Goal: Information Seeking & Learning: Learn about a topic

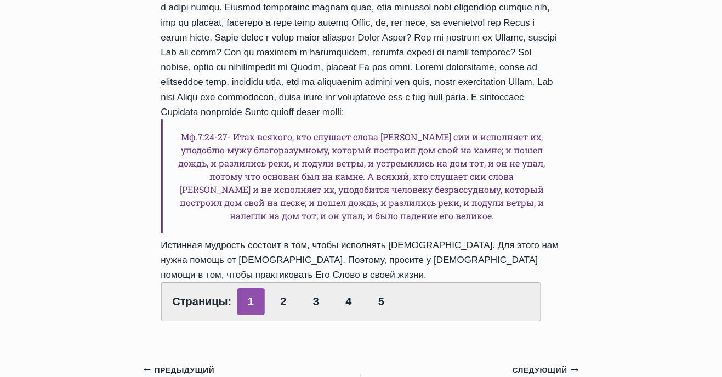
scroll to position [889, 0]
click at [288, 307] on link "2" at bounding box center [283, 302] width 27 height 27
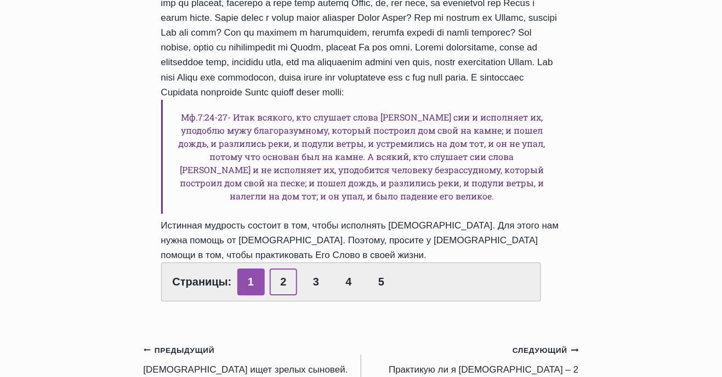
scroll to position [924, 0]
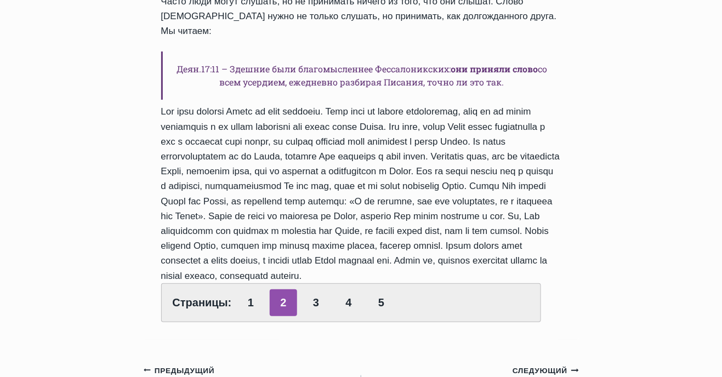
scroll to position [1110, 0]
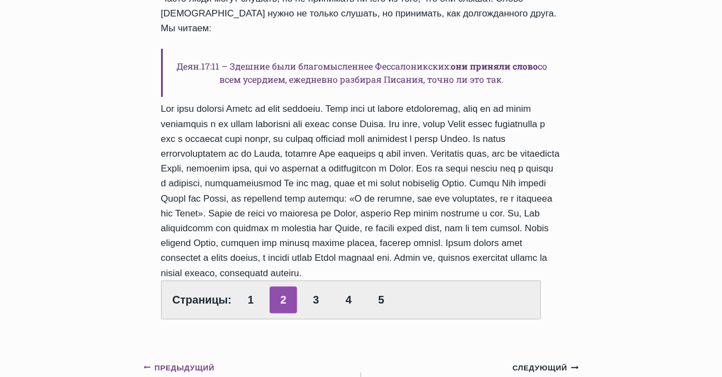
click at [190, 362] on small "Предыдущий Предыдущий" at bounding box center [179, 368] width 71 height 12
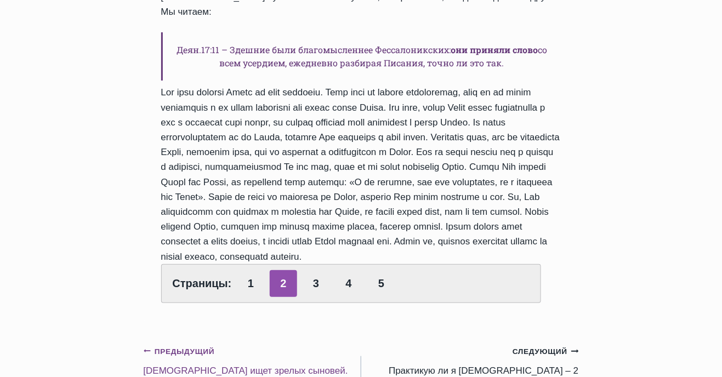
scroll to position [1145, 0]
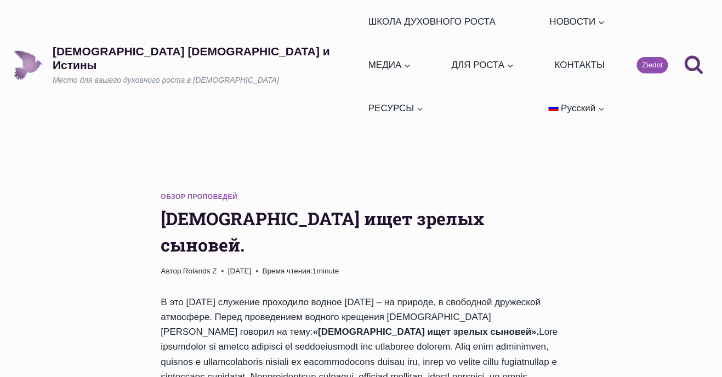
click at [207, 193] on link "Обзор проповедей" at bounding box center [199, 197] width 77 height 8
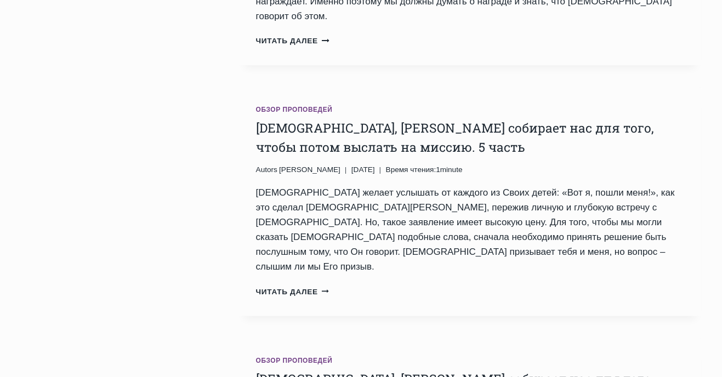
scroll to position [2119, 0]
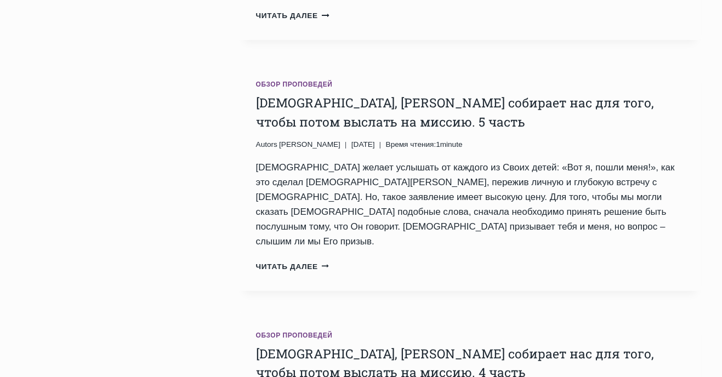
scroll to position [2154, 0]
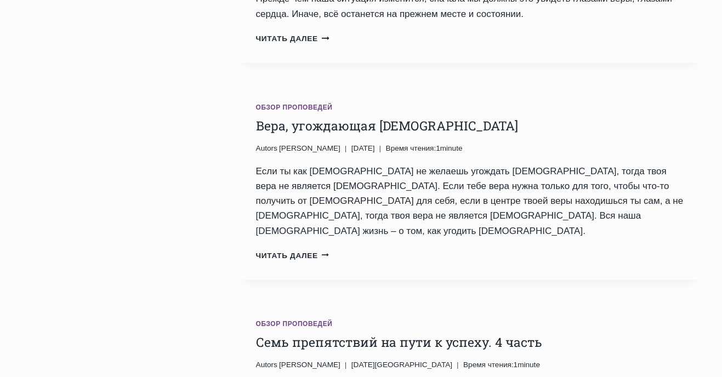
scroll to position [1357, 0]
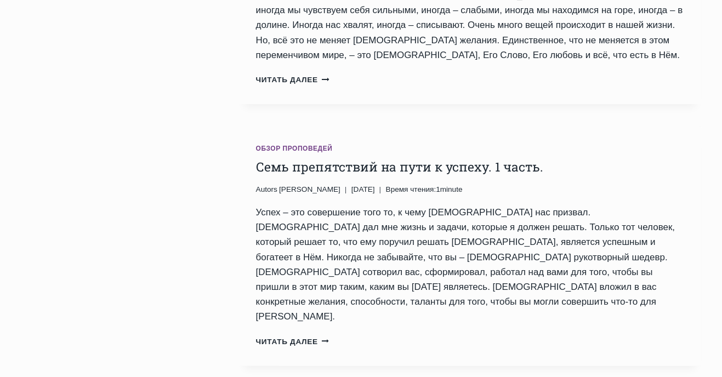
scroll to position [2229, 0]
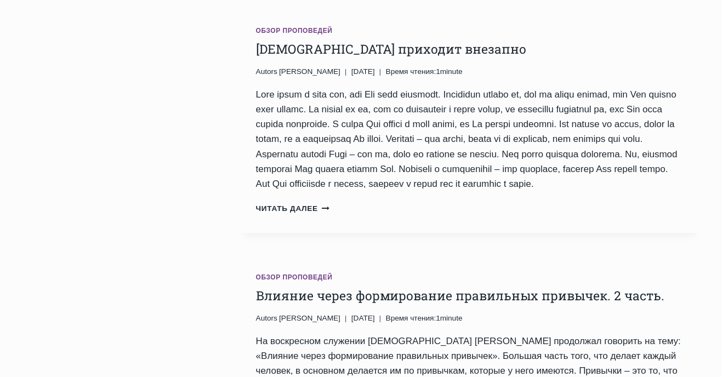
scroll to position [2006, 0]
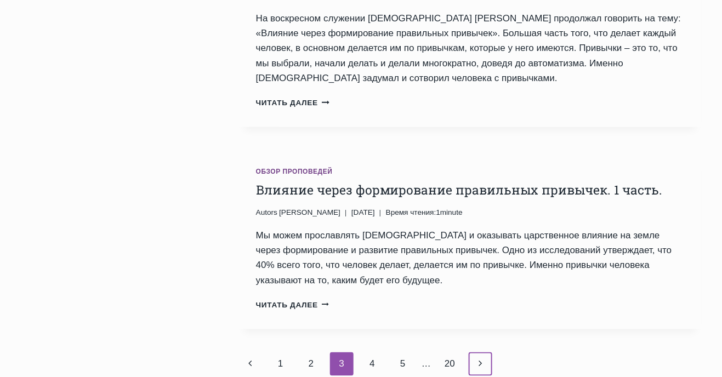
scroll to position [2329, 0]
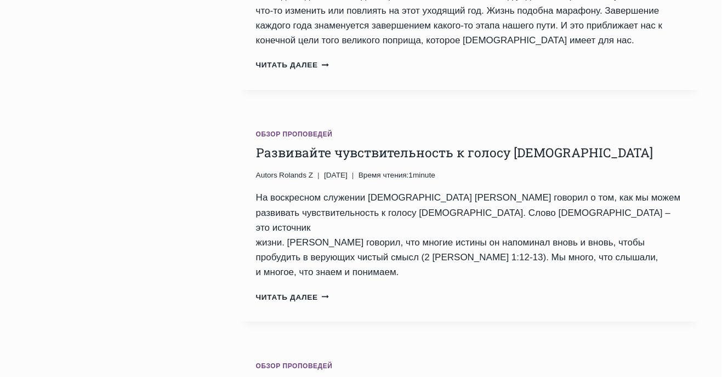
scroll to position [2150, 0]
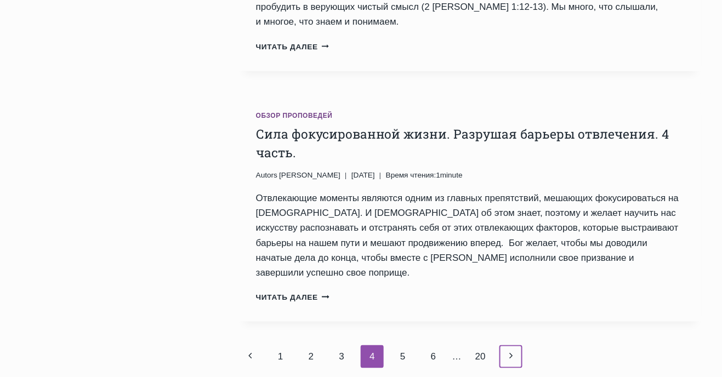
click at [509, 345] on link "Следующая страница Далее" at bounding box center [511, 356] width 24 height 23
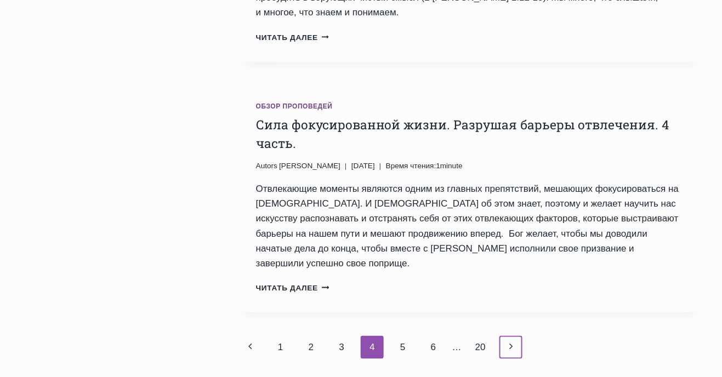
scroll to position [2425, 0]
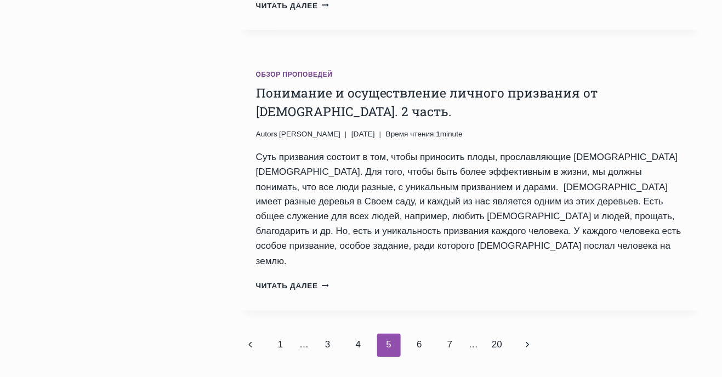
scroll to position [2603, 0]
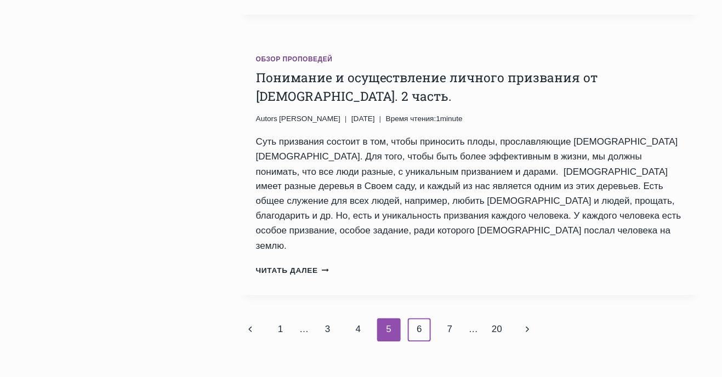
click at [417, 319] on link "6" at bounding box center [420, 330] width 24 height 23
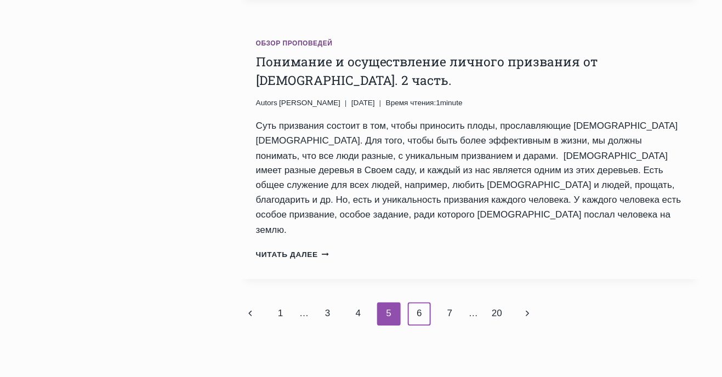
scroll to position [2635, 0]
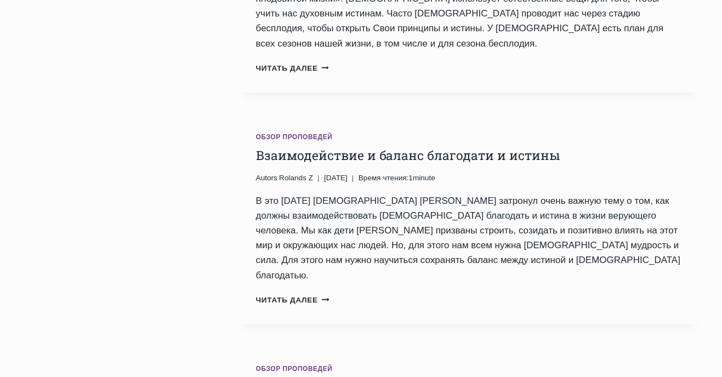
scroll to position [2217, 0]
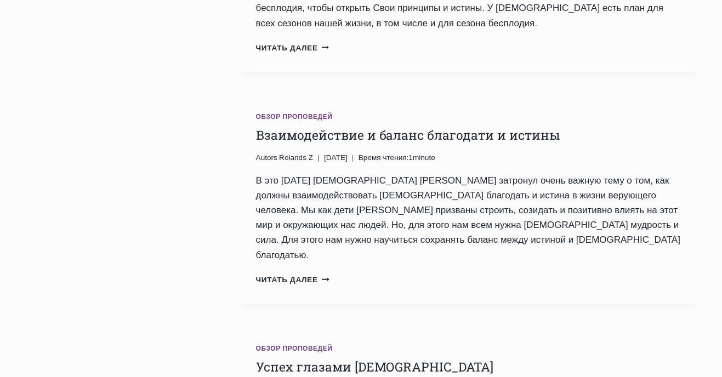
scroll to position [2252, 0]
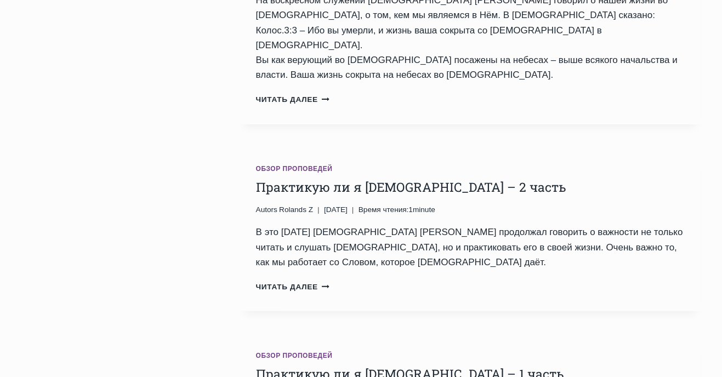
scroll to position [1026, 0]
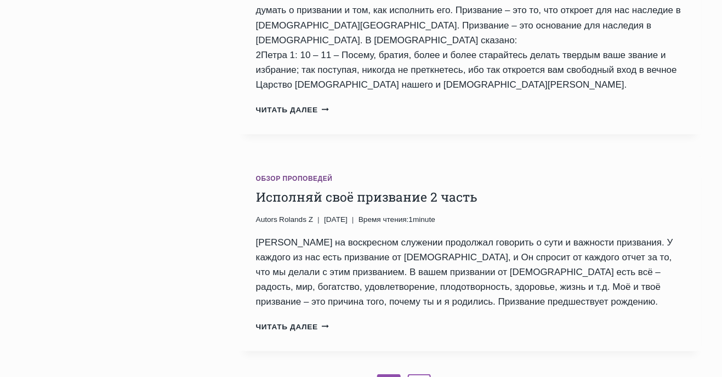
scroll to position [2068, 0]
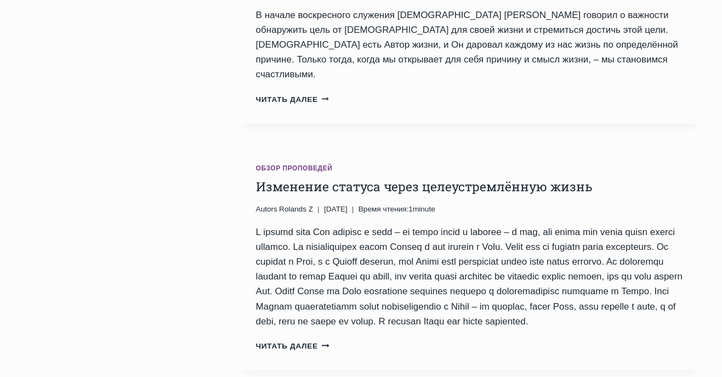
scroll to position [2324, 0]
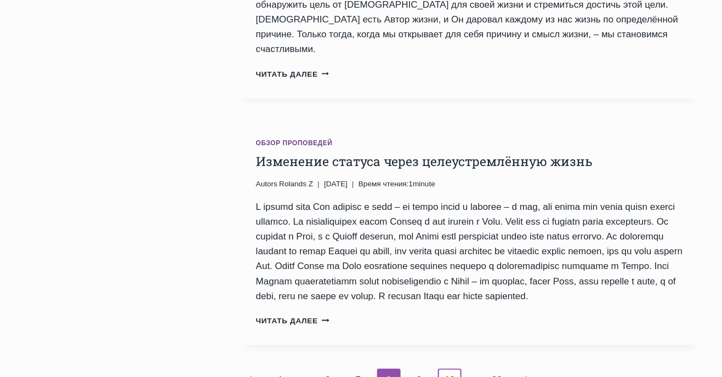
scroll to position [2359, 0]
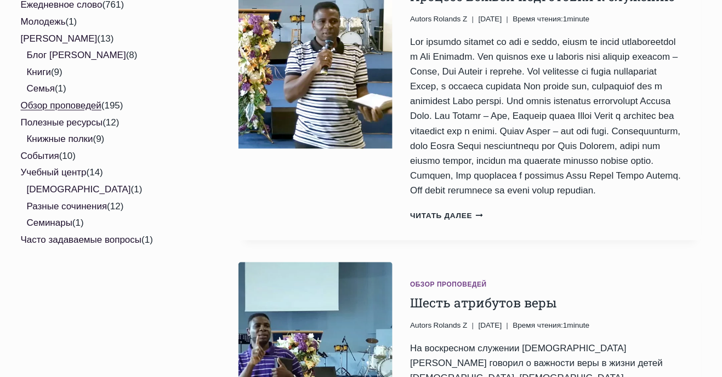
scroll to position [567, 0]
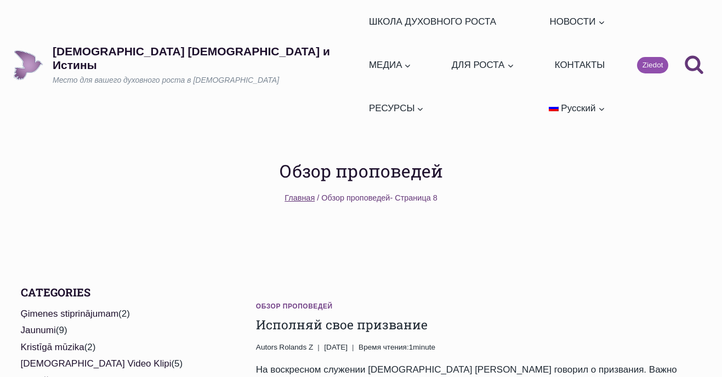
scroll to position [2359, 0]
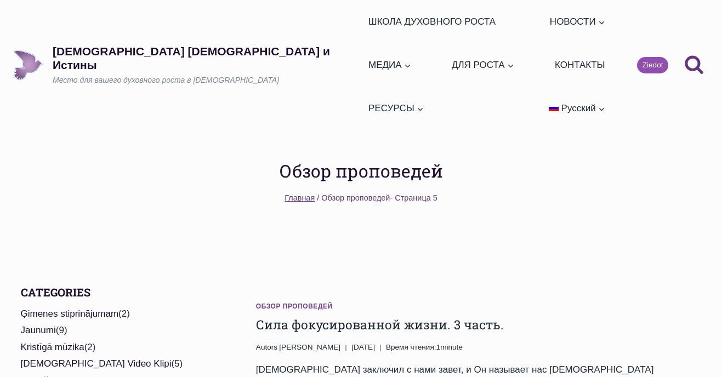
scroll to position [2633, 0]
